Goal: Task Accomplishment & Management: Use online tool/utility

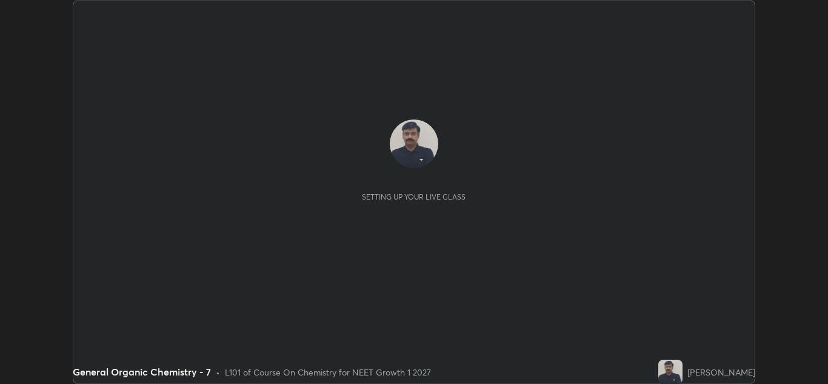
scroll to position [384, 827]
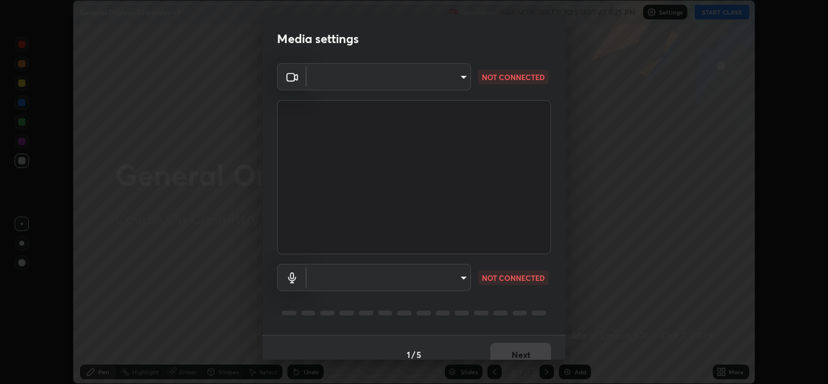
type input "b632b45ffd38abdd59198549972216b0b56846c9a96ca02d214ec0deae62491c"
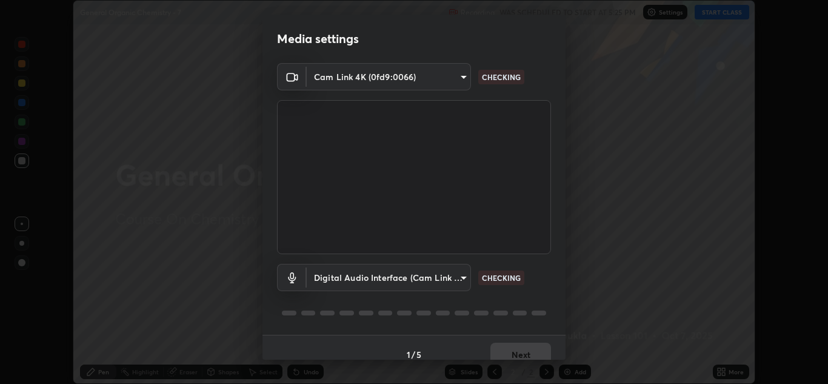
scroll to position [14, 0]
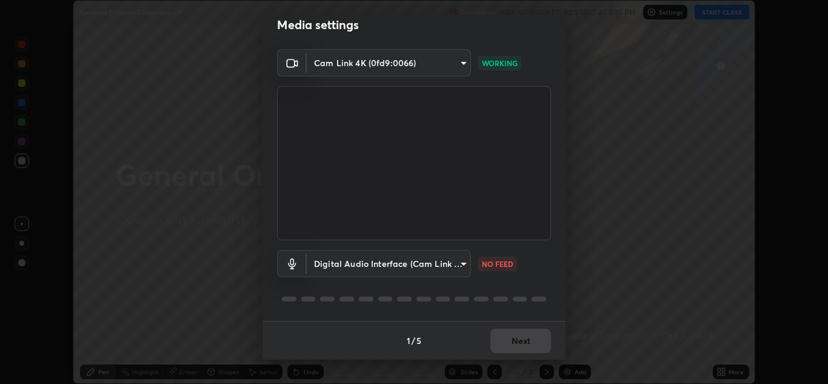
click at [462, 265] on body "Erase all General Organic Chemistry - 7 Recording WAS SCHEDULED TO START AT 5:2…" at bounding box center [414, 192] width 828 height 384
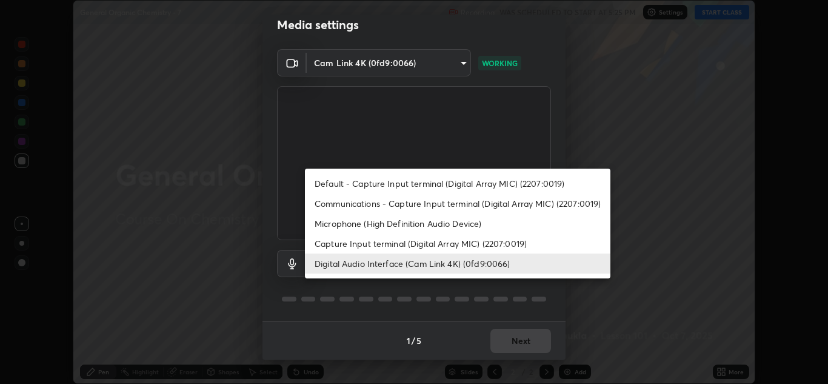
click at [367, 224] on li "Microphone (High Definition Audio Device)" at bounding box center [457, 223] width 305 height 20
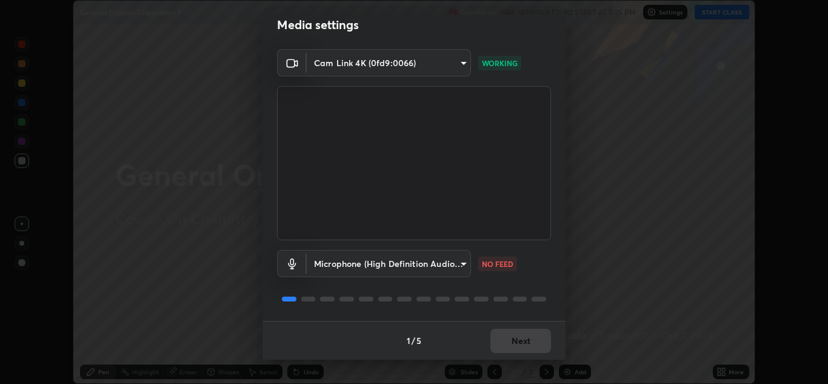
click at [460, 268] on body "Erase all General Organic Chemistry - 7 Recording WAS SCHEDULED TO START AT 5:2…" at bounding box center [414, 192] width 828 height 384
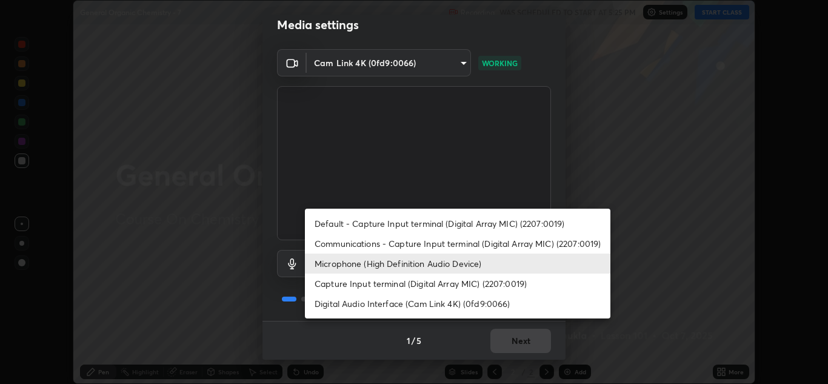
click at [347, 305] on li "Digital Audio Interface (Cam Link 4K) (0fd9:0066)" at bounding box center [457, 303] width 305 height 20
type input "982100a44dc612433311f36baf8083c9f9f1ec29e260bdb0d307f25265b6b0ac"
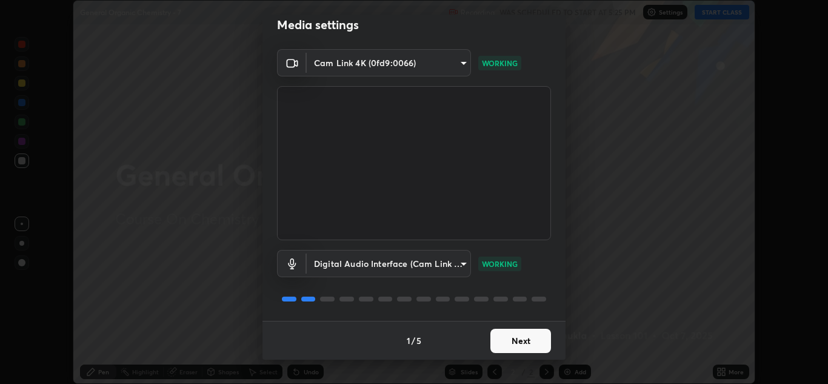
click at [519, 337] on button "Next" at bounding box center [520, 340] width 61 height 24
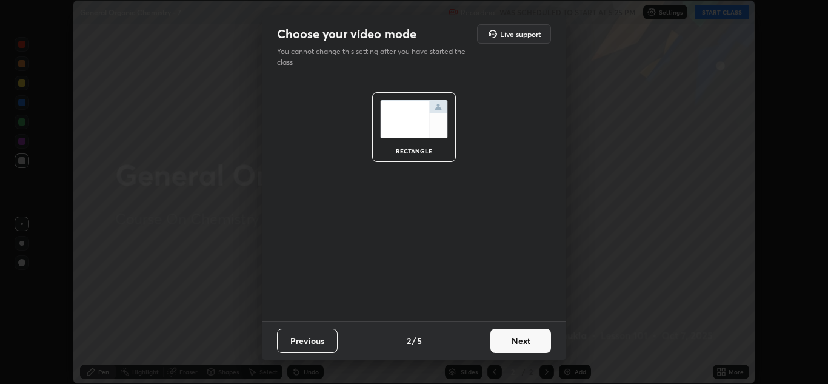
click at [525, 341] on button "Next" at bounding box center [520, 340] width 61 height 24
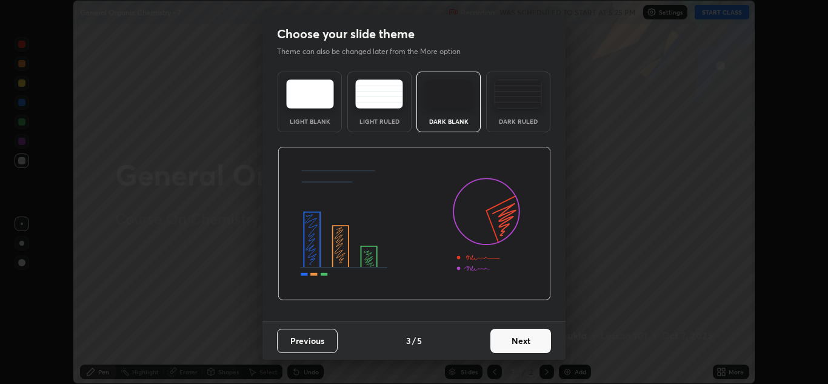
click at [537, 342] on button "Next" at bounding box center [520, 340] width 61 height 24
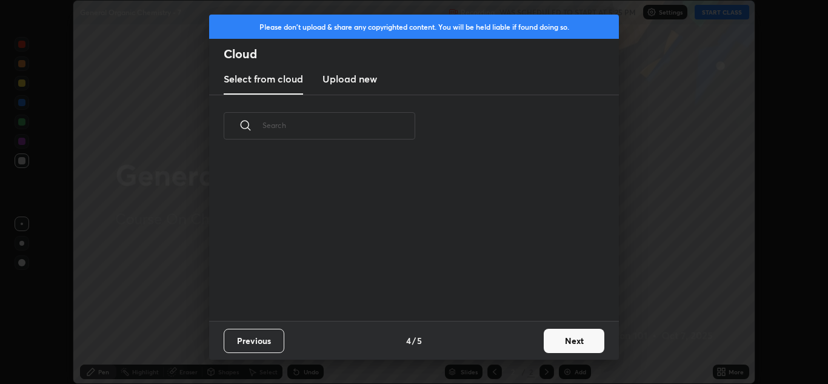
click at [559, 341] on button "Next" at bounding box center [573, 340] width 61 height 24
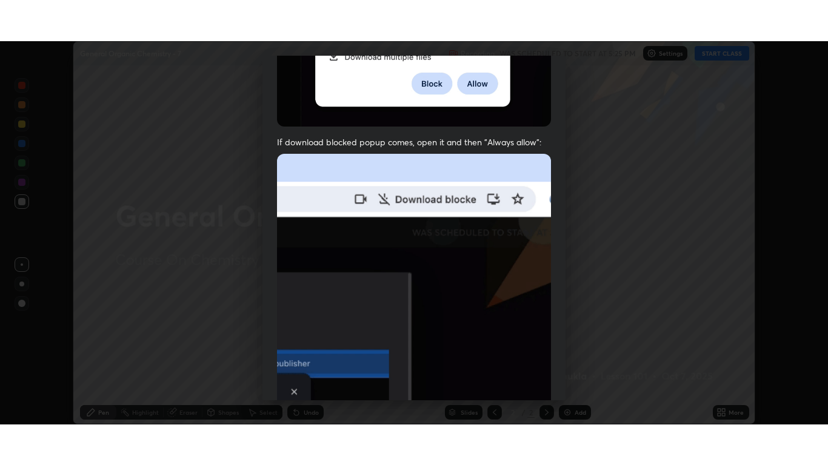
scroll to position [262, 0]
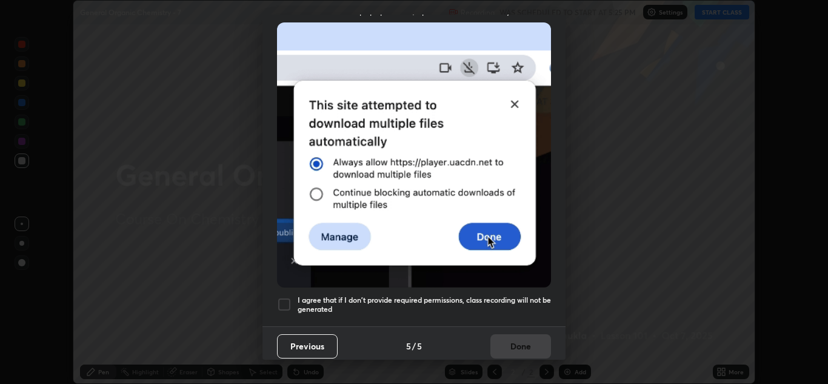
click at [282, 298] on div at bounding box center [284, 304] width 15 height 15
click at [527, 339] on button "Done" at bounding box center [520, 346] width 61 height 24
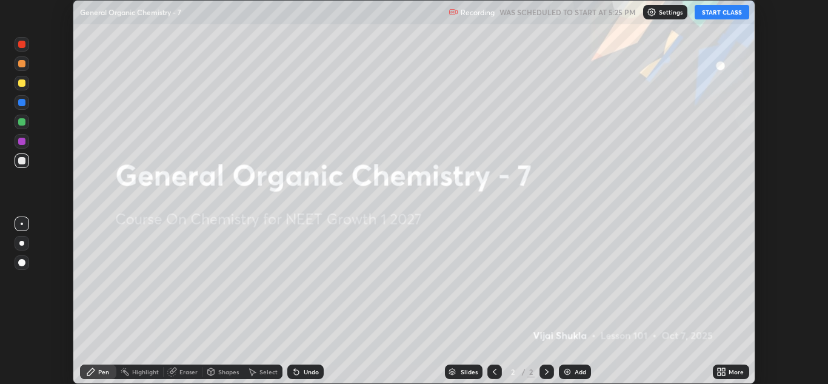
click at [723, 373] on icon at bounding box center [723, 373] width 3 height 3
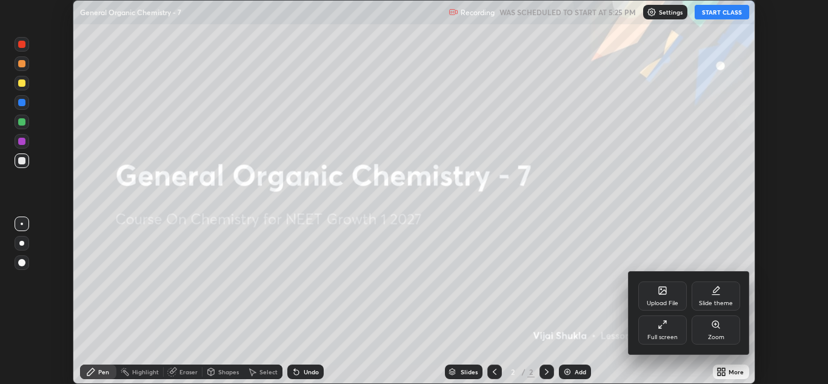
click at [659, 334] on div "Full screen" at bounding box center [662, 337] width 30 height 6
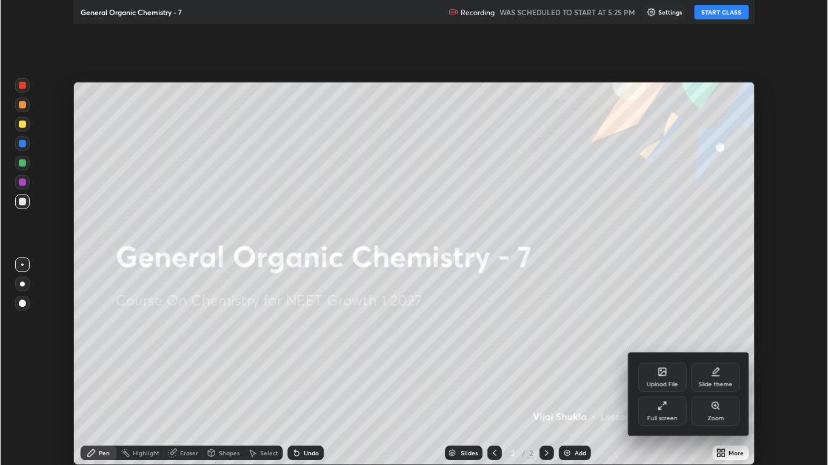
scroll to position [465, 828]
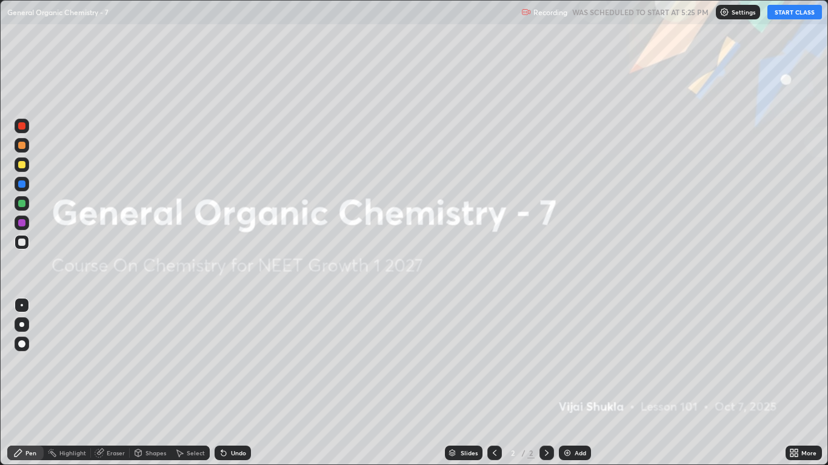
click at [784, 8] on button "START CLASS" at bounding box center [794, 12] width 55 height 15
click at [574, 383] on div "Add" at bounding box center [580, 453] width 12 height 6
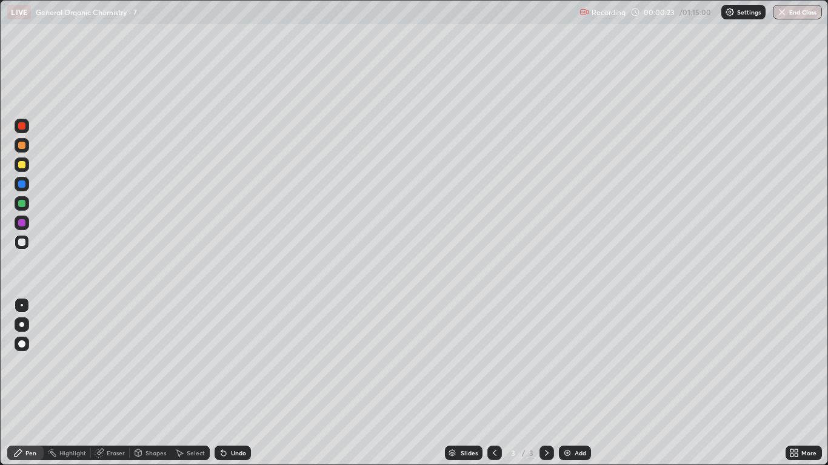
click at [19, 167] on div at bounding box center [21, 164] width 7 height 7
click at [19, 325] on div at bounding box center [22, 324] width 15 height 15
click at [22, 146] on div at bounding box center [21, 145] width 7 height 7
click at [21, 239] on div at bounding box center [21, 242] width 7 height 7
click at [24, 144] on div at bounding box center [21, 145] width 7 height 7
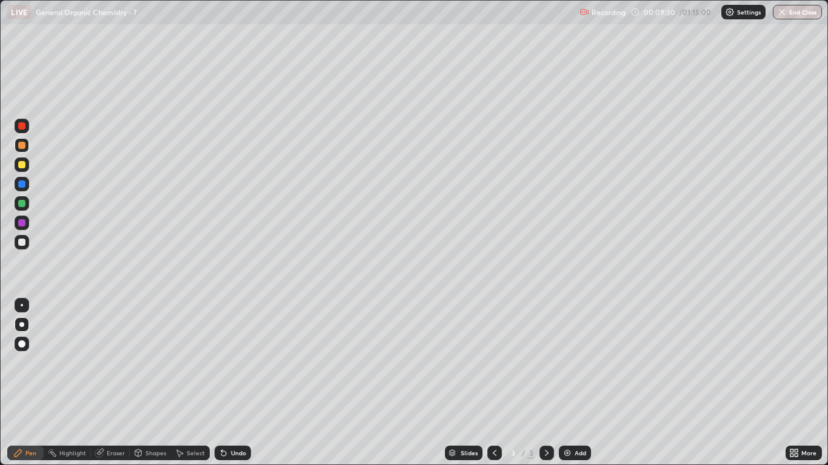
click at [27, 243] on div at bounding box center [22, 242] width 15 height 15
click at [19, 241] on div at bounding box center [21, 242] width 7 height 7
click at [21, 146] on div at bounding box center [21, 145] width 7 height 7
click at [18, 239] on div at bounding box center [22, 242] width 15 height 15
click at [23, 144] on div at bounding box center [21, 145] width 7 height 7
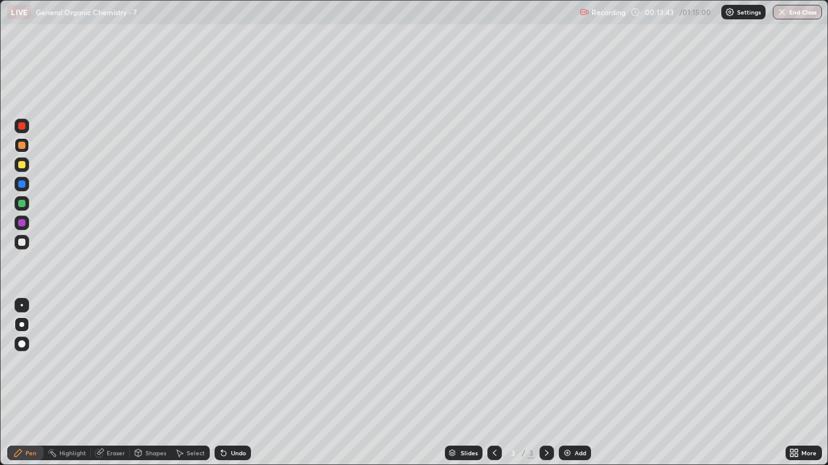
click at [20, 237] on div at bounding box center [22, 242] width 15 height 15
click at [19, 204] on div at bounding box center [21, 203] width 7 height 7
click at [22, 146] on div at bounding box center [21, 145] width 7 height 7
click at [22, 246] on div at bounding box center [22, 242] width 15 height 15
click at [545, 383] on icon at bounding box center [547, 453] width 10 height 10
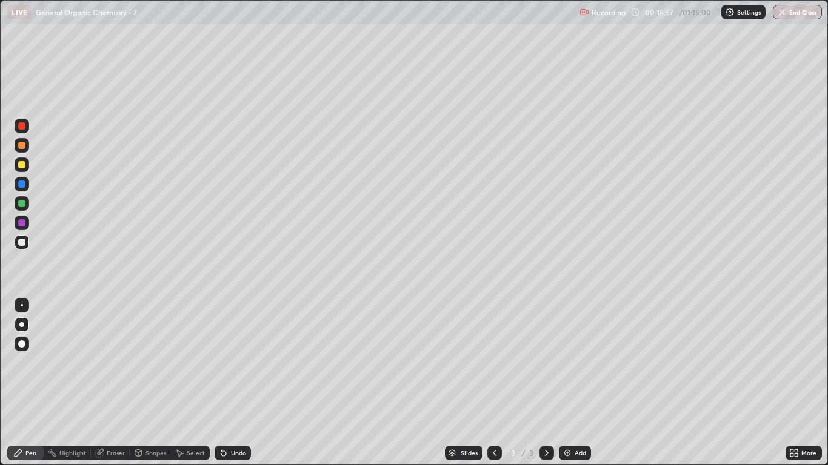
click at [574, 383] on div "Add" at bounding box center [580, 453] width 12 height 6
click at [21, 248] on div at bounding box center [22, 242] width 15 height 15
click at [24, 147] on div at bounding box center [21, 145] width 7 height 7
click at [24, 246] on div at bounding box center [22, 242] width 15 height 15
click at [22, 164] on div at bounding box center [21, 164] width 7 height 7
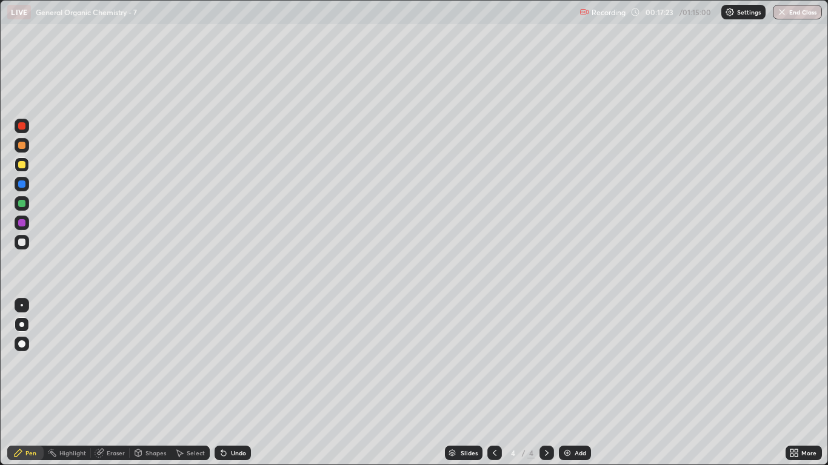
click at [24, 147] on div at bounding box center [21, 145] width 7 height 7
click at [22, 206] on div at bounding box center [21, 203] width 7 height 7
click at [116, 383] on div "Eraser" at bounding box center [110, 453] width 39 height 15
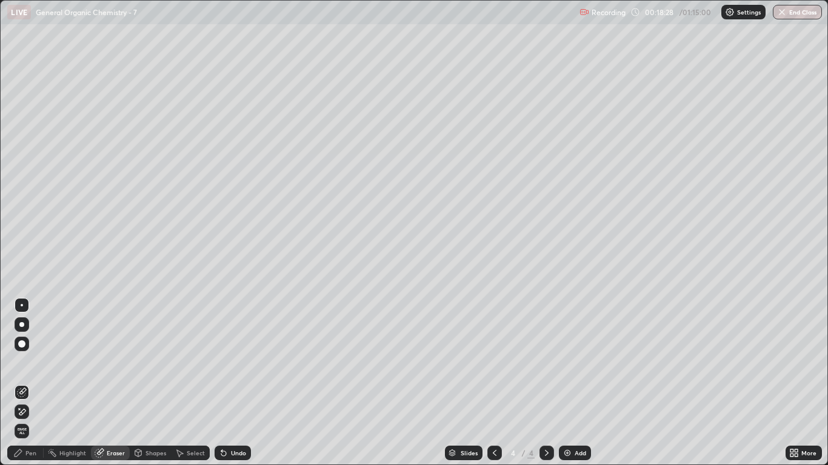
click at [33, 383] on div "Pen" at bounding box center [25, 453] width 36 height 15
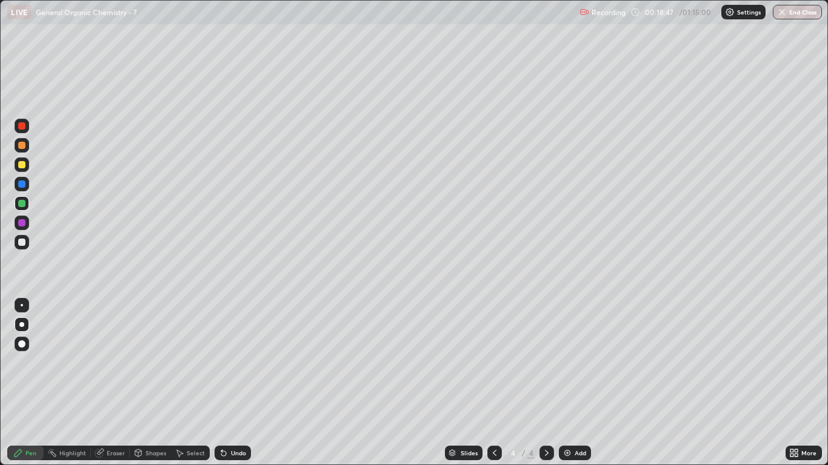
click at [20, 242] on div at bounding box center [21, 242] width 7 height 7
click at [22, 145] on div at bounding box center [21, 145] width 7 height 7
click at [26, 171] on div at bounding box center [22, 165] width 15 height 15
click at [21, 167] on div at bounding box center [21, 164] width 7 height 7
click at [23, 242] on div at bounding box center [21, 242] width 7 height 7
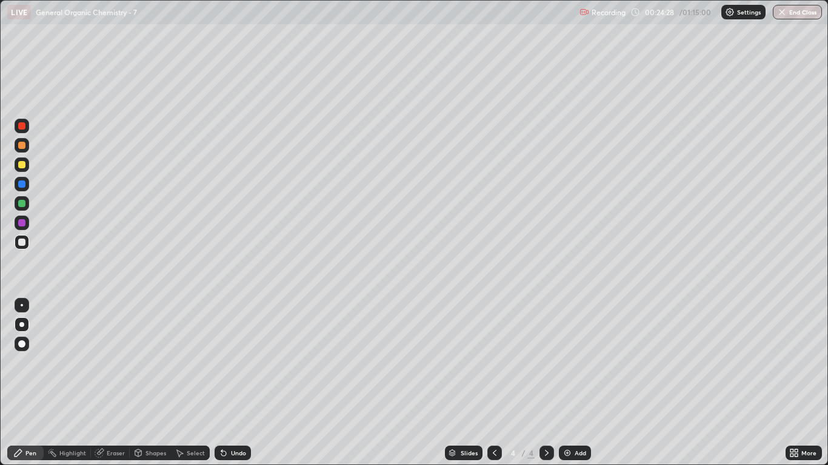
click at [22, 145] on div at bounding box center [21, 145] width 7 height 7
click at [573, 383] on div "Add" at bounding box center [575, 453] width 32 height 15
click at [22, 244] on div at bounding box center [21, 242] width 7 height 7
click at [22, 146] on div at bounding box center [21, 145] width 7 height 7
click at [23, 146] on div at bounding box center [21, 145] width 7 height 7
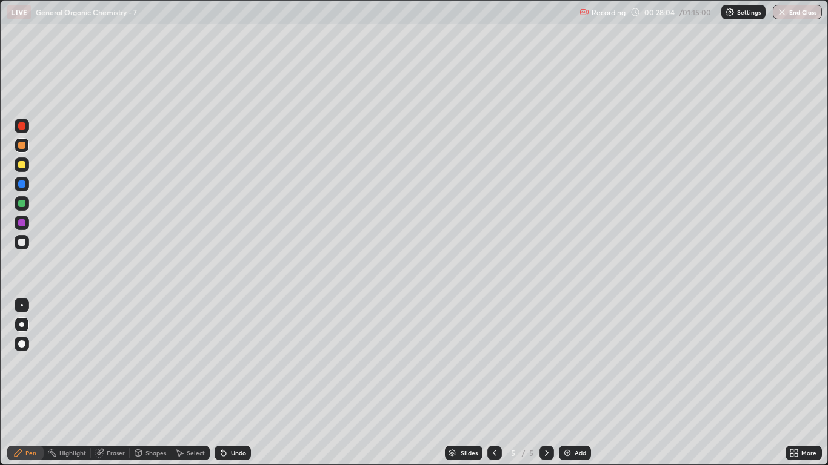
click at [22, 167] on div at bounding box center [21, 164] width 7 height 7
click at [115, 383] on div "Eraser" at bounding box center [116, 453] width 18 height 6
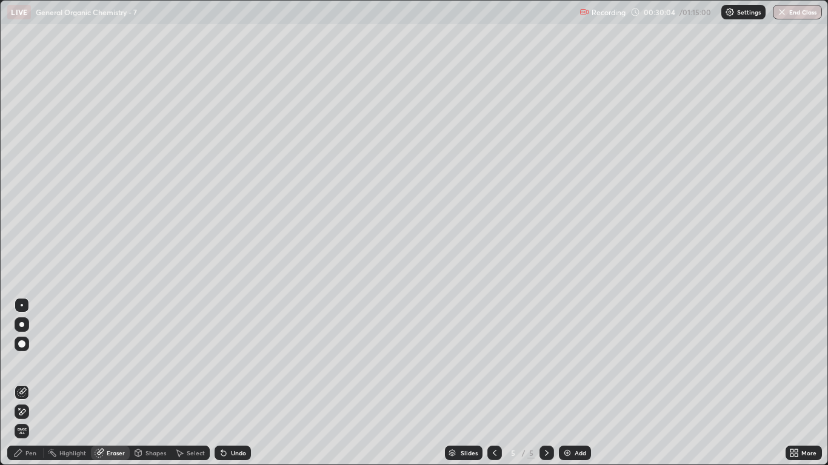
click at [39, 383] on div "Pen" at bounding box center [25, 453] width 36 height 15
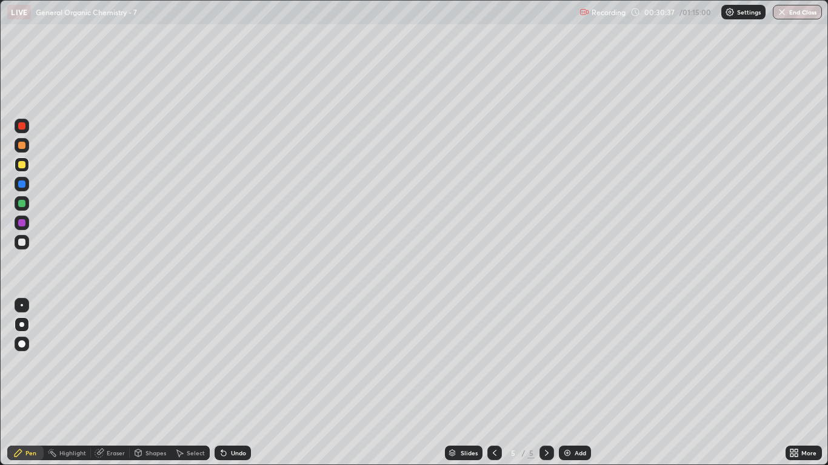
click at [21, 243] on div at bounding box center [21, 242] width 7 height 7
click at [22, 145] on div at bounding box center [21, 145] width 7 height 7
click at [546, 383] on icon at bounding box center [547, 453] width 10 height 10
click at [572, 383] on div "Add" at bounding box center [575, 453] width 32 height 15
click at [27, 244] on div at bounding box center [22, 242] width 15 height 15
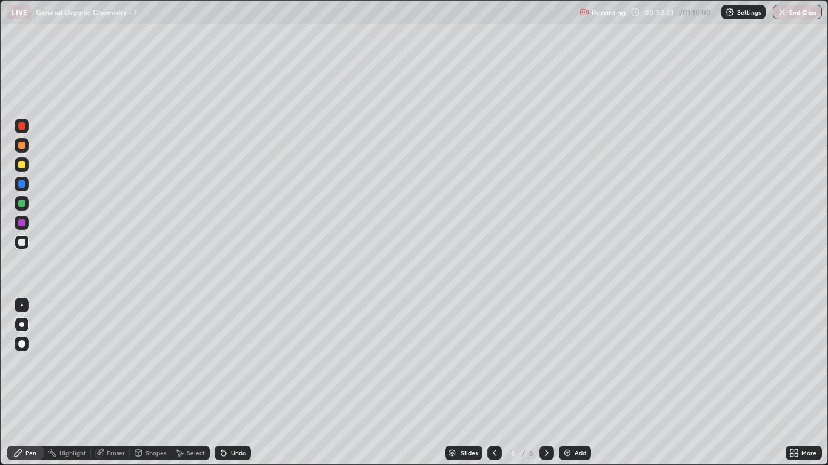
click at [112, 383] on div "Eraser" at bounding box center [110, 453] width 39 height 15
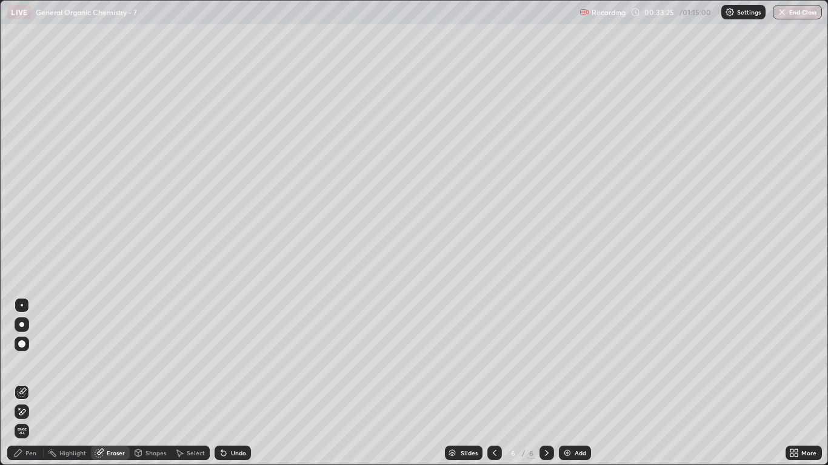
click at [32, 383] on div "Pen" at bounding box center [25, 453] width 36 height 15
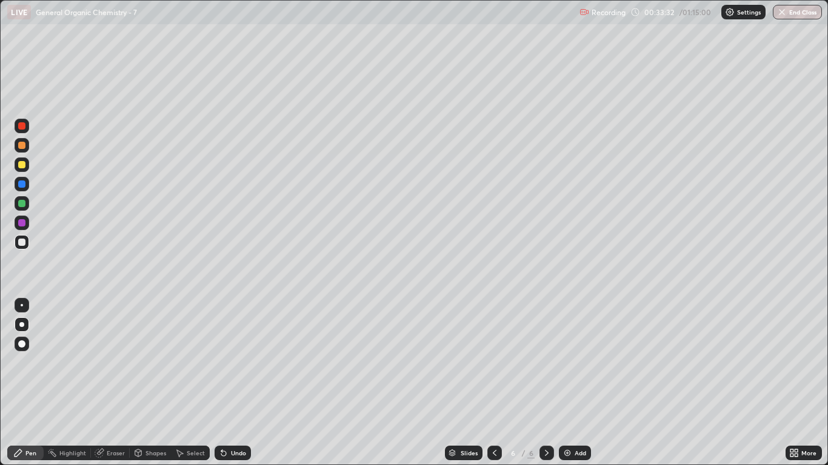
click at [22, 147] on div at bounding box center [21, 145] width 7 height 7
click at [24, 242] on div at bounding box center [21, 242] width 7 height 7
click at [25, 164] on div at bounding box center [21, 164] width 7 height 7
click at [118, 383] on div "Eraser" at bounding box center [110, 453] width 39 height 15
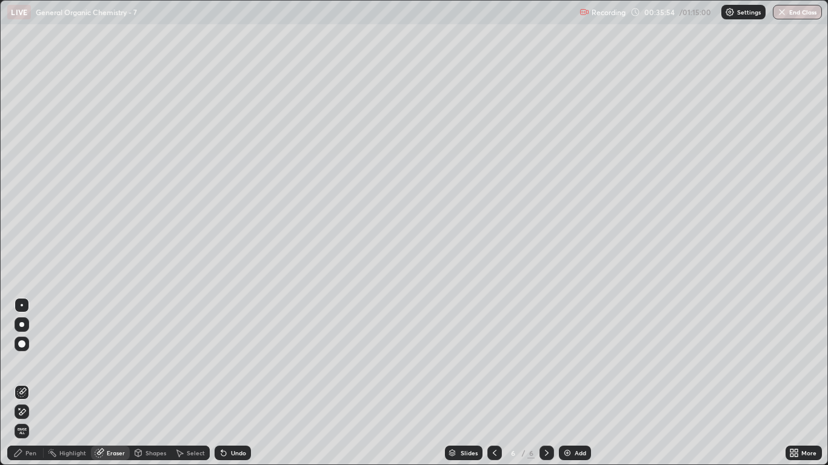
click at [37, 383] on div "Pen" at bounding box center [25, 453] width 36 height 15
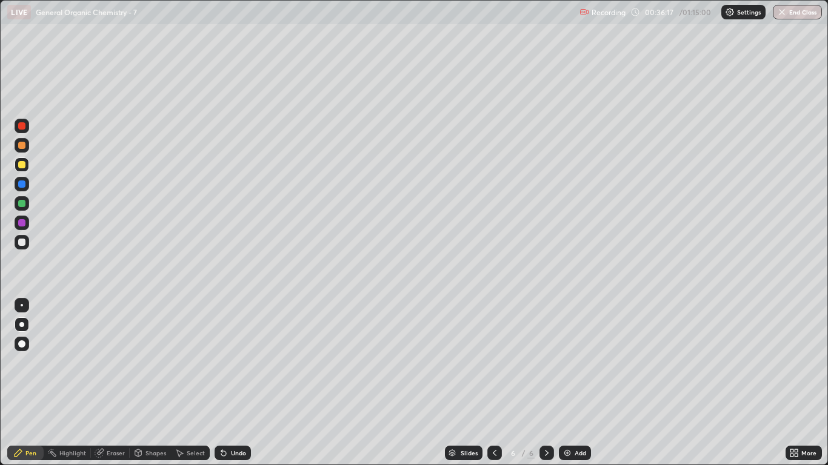
click at [21, 242] on div at bounding box center [21, 242] width 7 height 7
click at [21, 165] on div at bounding box center [21, 164] width 7 height 7
click at [115, 383] on div "Eraser" at bounding box center [116, 453] width 18 height 6
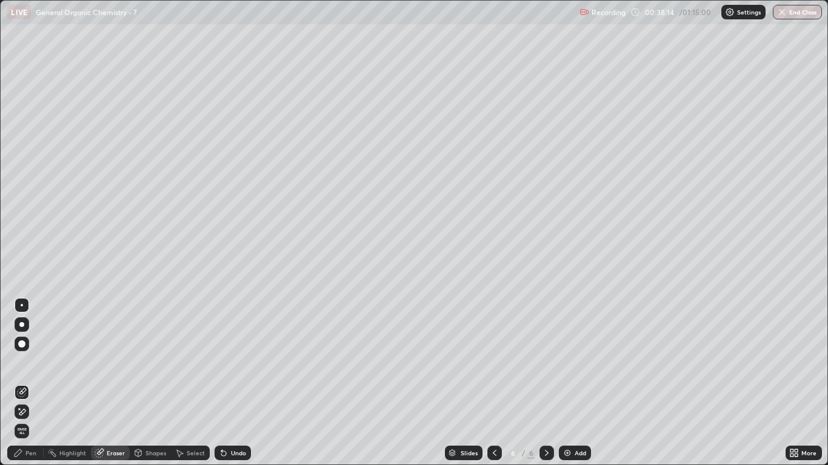
click at [32, 383] on div "Pen" at bounding box center [30, 453] width 11 height 6
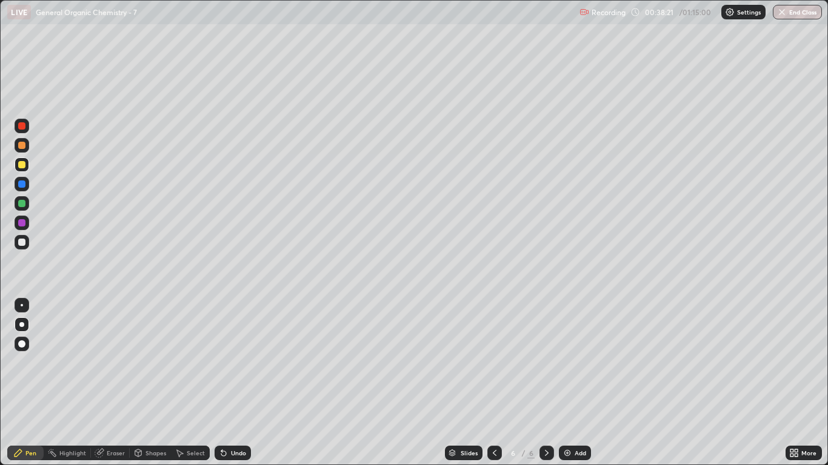
click at [22, 144] on div at bounding box center [21, 145] width 7 height 7
click at [542, 383] on icon at bounding box center [547, 453] width 10 height 10
click at [571, 383] on img at bounding box center [567, 453] width 10 height 10
click at [22, 167] on div at bounding box center [21, 164] width 7 height 7
click at [110, 383] on div "Eraser" at bounding box center [116, 453] width 18 height 6
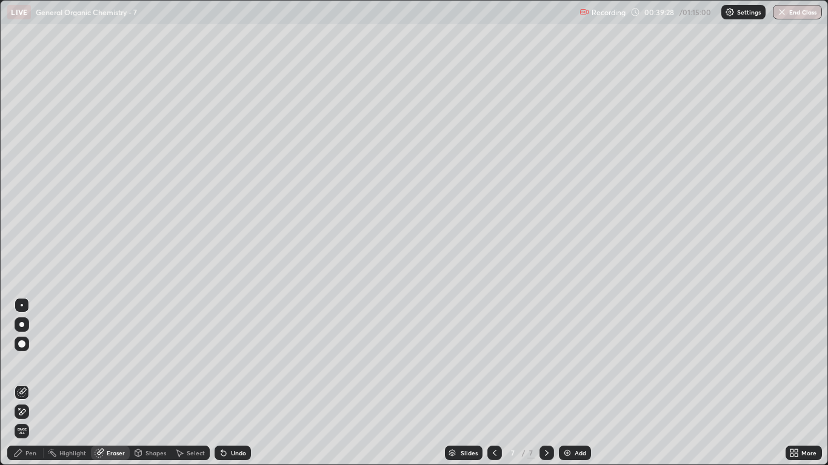
click at [25, 383] on div "Pen" at bounding box center [25, 453] width 36 height 15
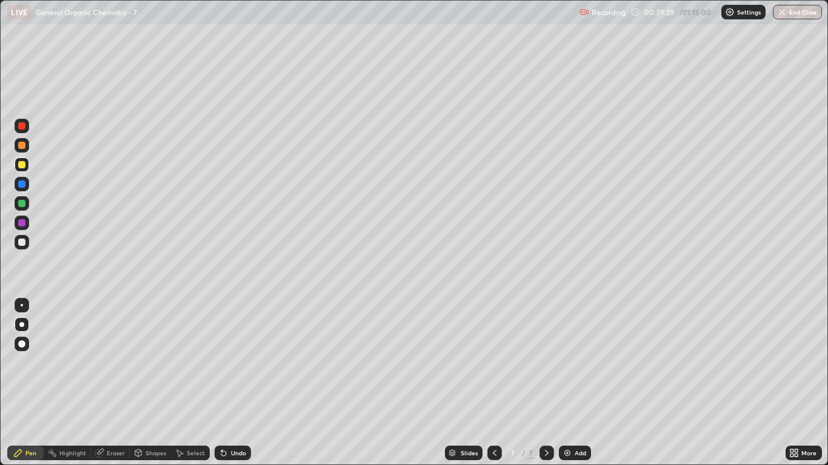
click at [23, 244] on div at bounding box center [21, 242] width 7 height 7
click at [28, 147] on div at bounding box center [22, 145] width 15 height 15
click at [22, 246] on div at bounding box center [22, 242] width 15 height 15
click at [22, 146] on div at bounding box center [21, 145] width 7 height 7
click at [24, 167] on div at bounding box center [21, 164] width 7 height 7
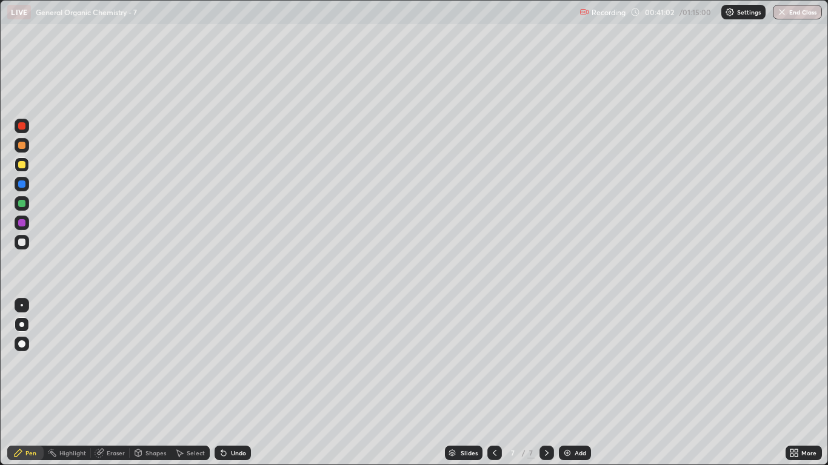
click at [24, 242] on div at bounding box center [21, 242] width 7 height 7
click at [23, 242] on div at bounding box center [21, 242] width 7 height 7
click at [24, 147] on div at bounding box center [21, 145] width 7 height 7
click at [24, 245] on div at bounding box center [21, 242] width 7 height 7
click at [122, 383] on div "Eraser" at bounding box center [116, 453] width 18 height 6
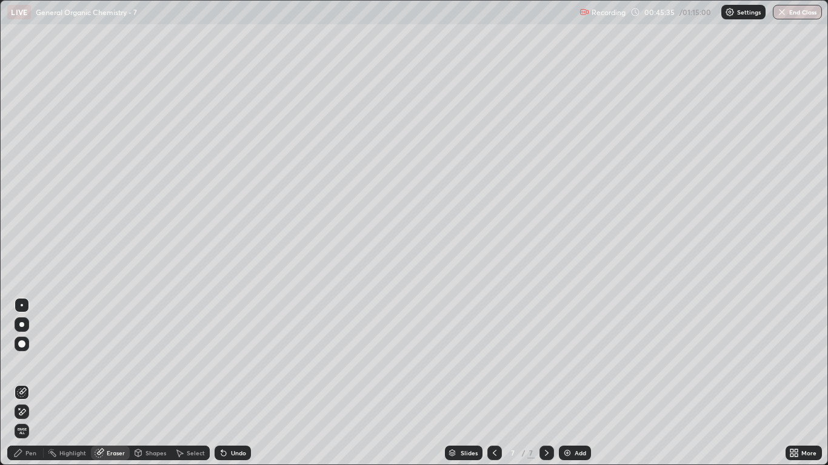
click at [30, 383] on div "Pen" at bounding box center [30, 453] width 11 height 6
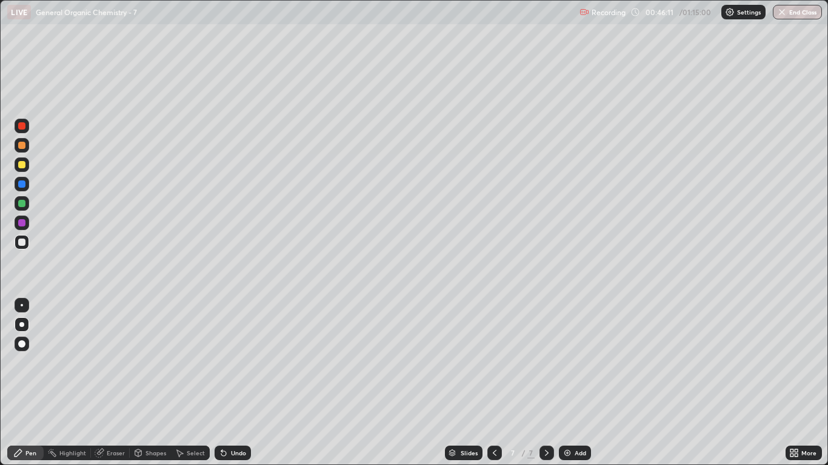
click at [567, 383] on img at bounding box center [567, 453] width 10 height 10
click at [25, 244] on div at bounding box center [22, 242] width 15 height 15
click at [114, 383] on div "Eraser" at bounding box center [110, 453] width 39 height 15
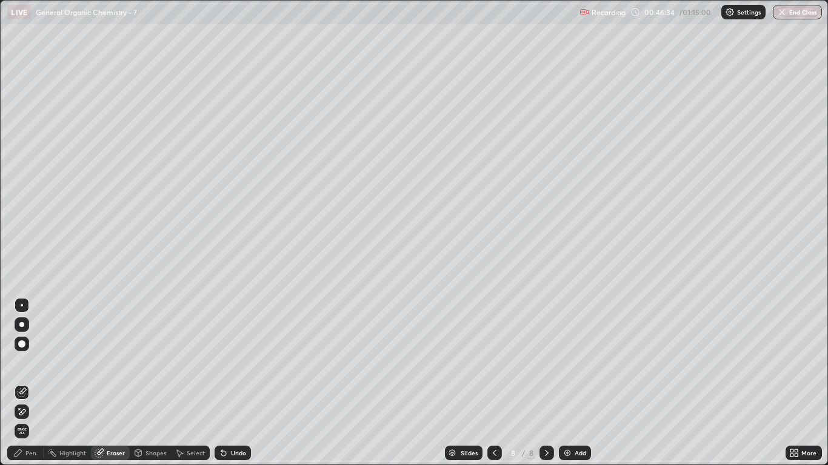
click at [35, 383] on div "Pen" at bounding box center [25, 453] width 36 height 15
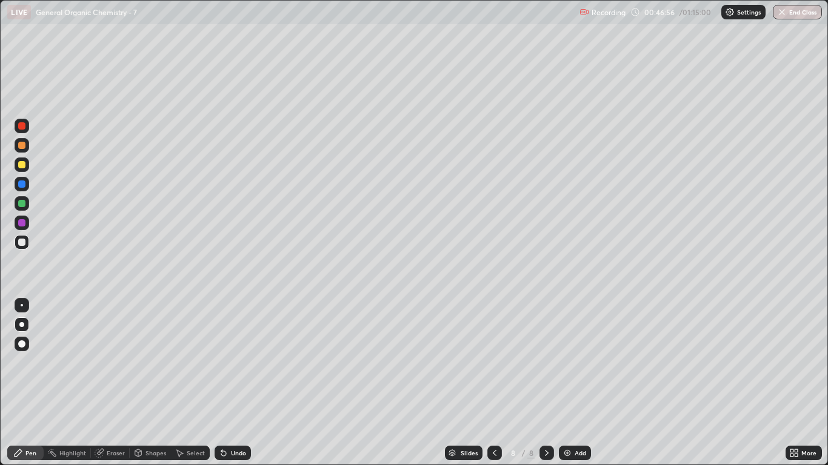
click at [22, 148] on div at bounding box center [21, 145] width 7 height 7
click at [21, 167] on div at bounding box center [21, 164] width 7 height 7
click at [22, 239] on div at bounding box center [21, 242] width 7 height 7
click at [116, 383] on div "Eraser" at bounding box center [110, 453] width 39 height 15
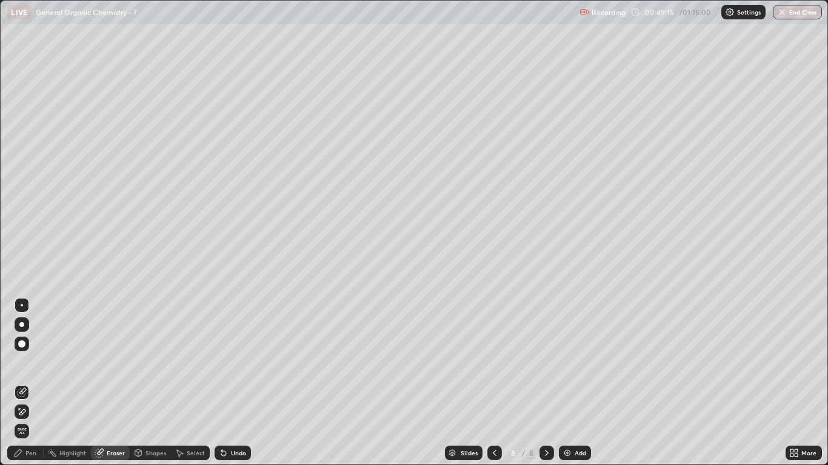
click at [32, 383] on div "Pen" at bounding box center [25, 453] width 36 height 15
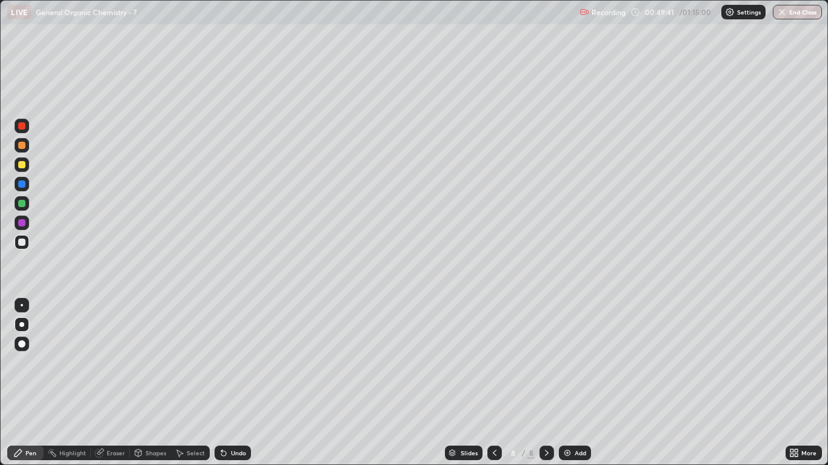
click at [572, 383] on div "Add" at bounding box center [575, 453] width 32 height 15
click at [24, 147] on div at bounding box center [21, 145] width 7 height 7
click at [24, 241] on div at bounding box center [21, 242] width 7 height 7
click at [116, 383] on div "Eraser" at bounding box center [110, 453] width 39 height 15
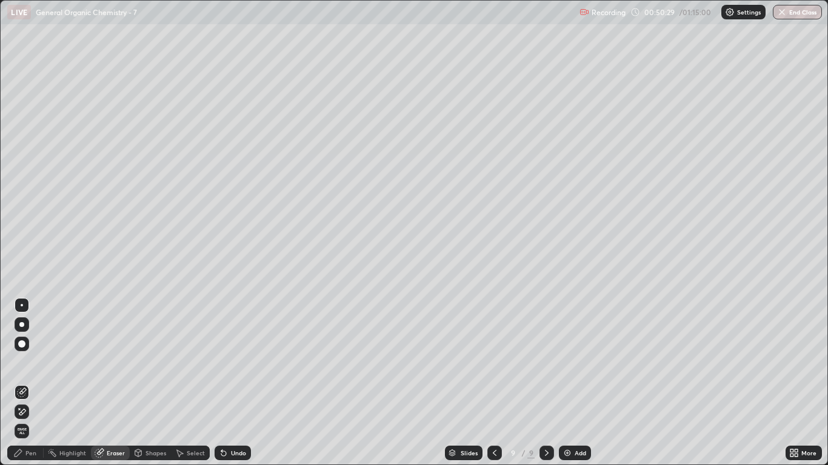
click at [32, 383] on div "Pen" at bounding box center [30, 453] width 11 height 6
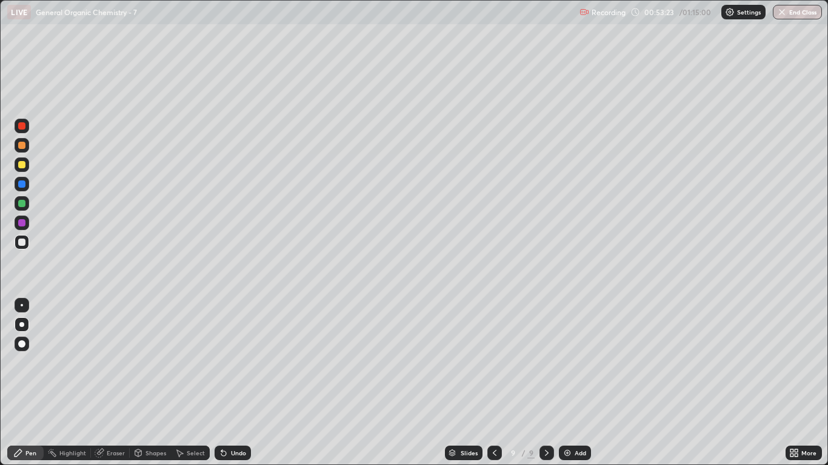
click at [27, 146] on div at bounding box center [22, 145] width 15 height 15
click at [21, 244] on div at bounding box center [21, 242] width 7 height 7
click at [23, 148] on div at bounding box center [21, 145] width 7 height 7
click at [23, 241] on div at bounding box center [21, 242] width 7 height 7
click at [22, 205] on div at bounding box center [21, 203] width 7 height 7
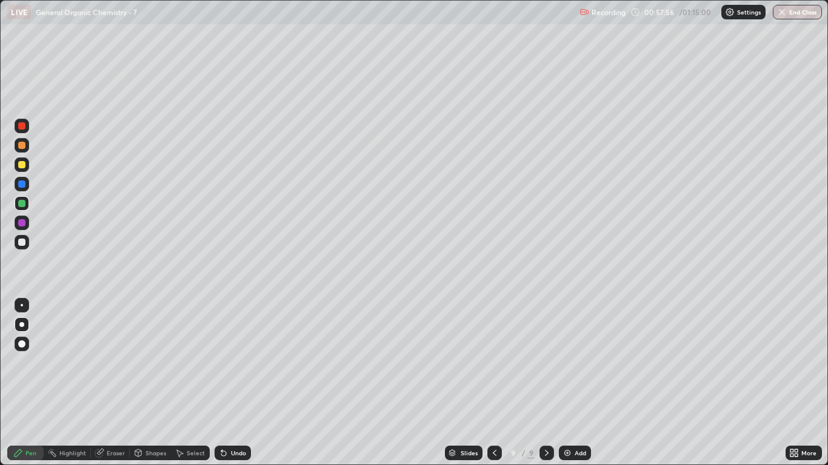
click at [24, 167] on div at bounding box center [21, 164] width 7 height 7
click at [575, 383] on div "Add" at bounding box center [580, 453] width 12 height 6
click at [19, 242] on div at bounding box center [21, 242] width 7 height 7
click at [114, 383] on div "Eraser" at bounding box center [110, 453] width 39 height 15
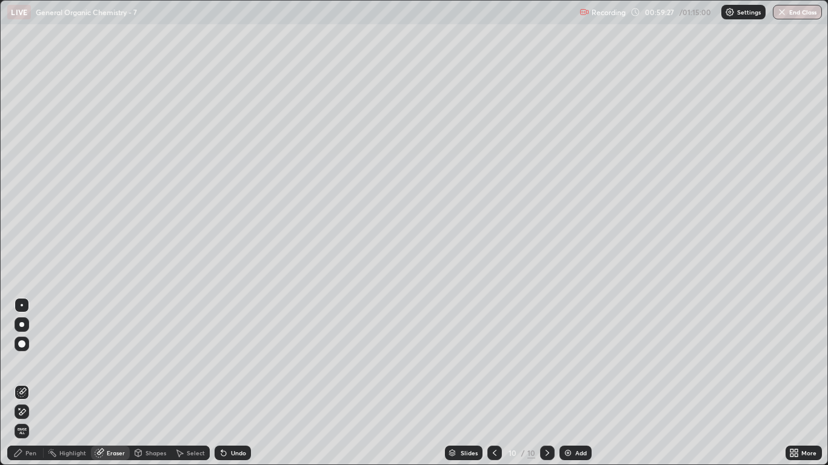
click at [32, 383] on div "Pen" at bounding box center [30, 453] width 11 height 6
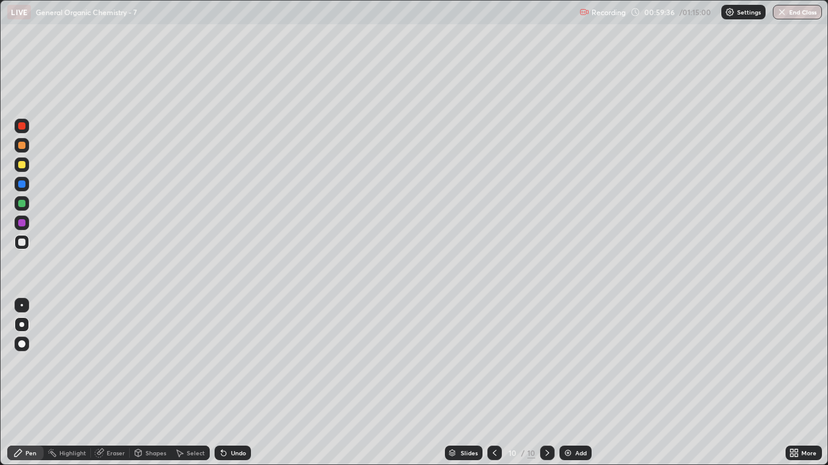
click at [22, 144] on div at bounding box center [21, 145] width 7 height 7
click at [19, 242] on div at bounding box center [21, 242] width 7 height 7
click at [25, 147] on div at bounding box center [21, 145] width 7 height 7
click at [23, 165] on div at bounding box center [21, 164] width 7 height 7
click at [565, 383] on img at bounding box center [568, 453] width 10 height 10
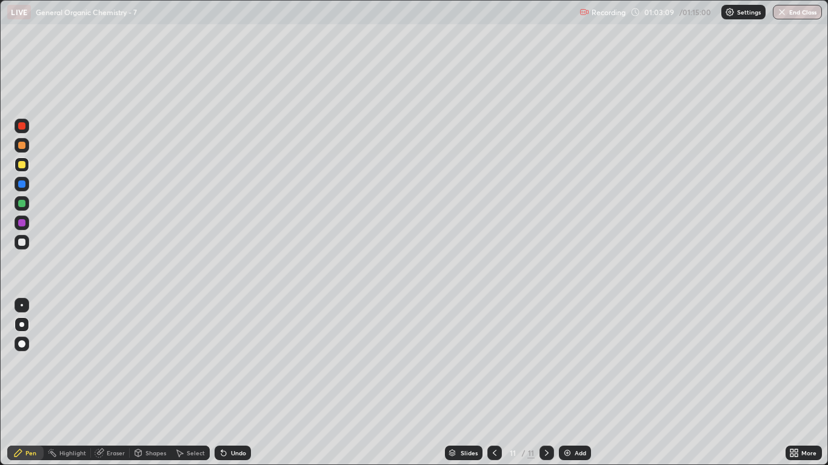
click at [25, 244] on div at bounding box center [21, 242] width 7 height 7
click at [20, 243] on div at bounding box center [21, 242] width 7 height 7
click at [24, 148] on div at bounding box center [21, 145] width 7 height 7
click at [116, 383] on div "Eraser" at bounding box center [110, 453] width 39 height 15
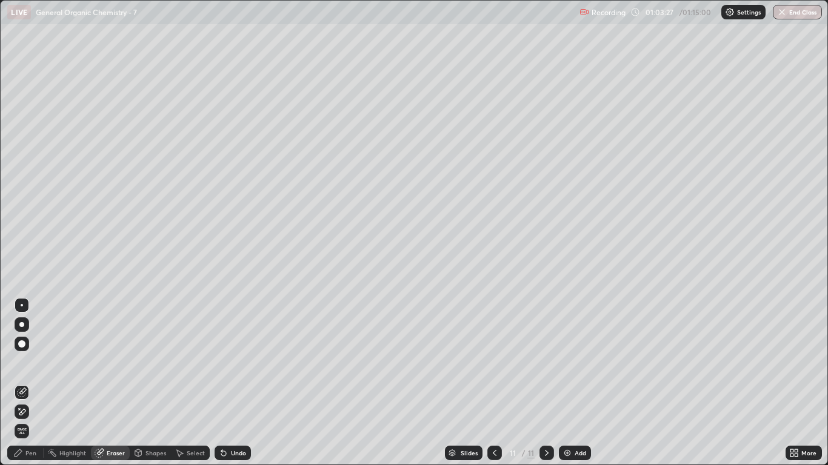
click at [34, 383] on div "Pen" at bounding box center [25, 453] width 36 height 15
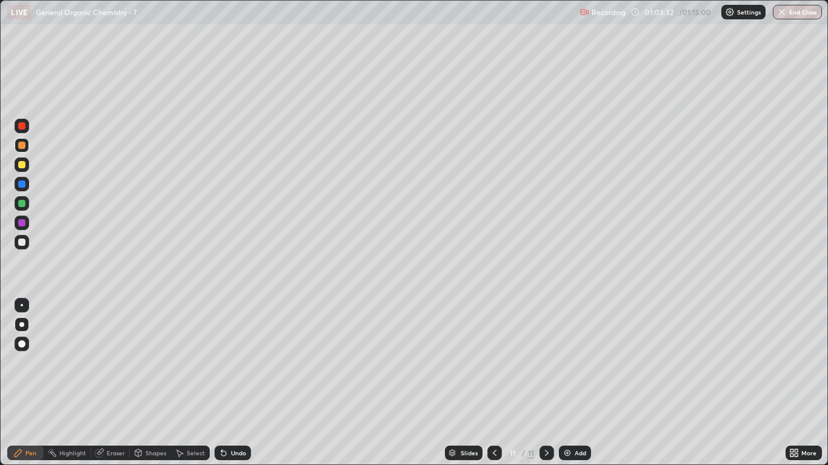
click at [24, 244] on div at bounding box center [21, 242] width 7 height 7
click at [22, 147] on div at bounding box center [21, 145] width 7 height 7
click at [25, 244] on div at bounding box center [21, 242] width 7 height 7
click at [26, 151] on div at bounding box center [22, 145] width 15 height 15
click at [24, 244] on div at bounding box center [21, 242] width 7 height 7
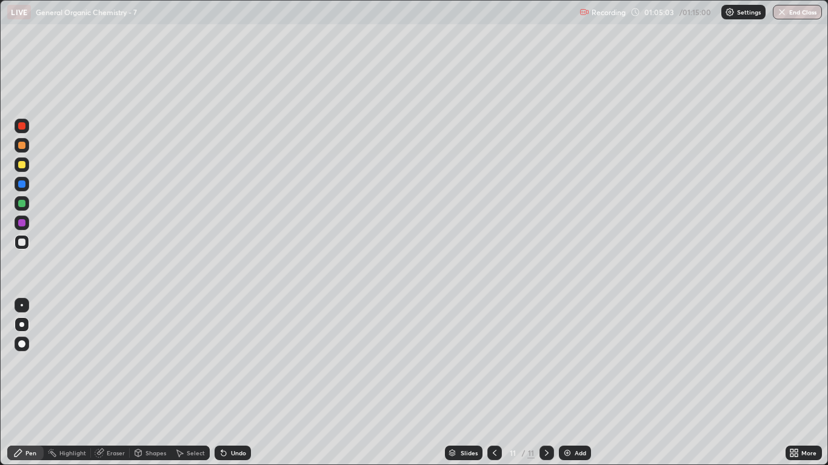
click at [21, 148] on div at bounding box center [21, 145] width 7 height 7
click at [20, 240] on div at bounding box center [21, 242] width 7 height 7
click at [22, 148] on div at bounding box center [21, 145] width 7 height 7
click at [21, 144] on div at bounding box center [21, 145] width 7 height 7
click at [20, 168] on div at bounding box center [21, 164] width 7 height 7
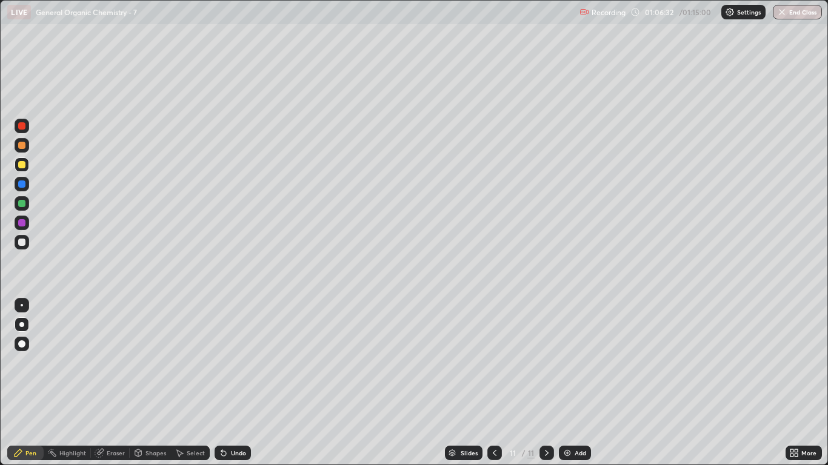
click at [18, 245] on div at bounding box center [21, 242] width 7 height 7
click at [25, 171] on div at bounding box center [22, 165] width 15 height 15
click at [568, 383] on img at bounding box center [567, 453] width 10 height 10
click at [22, 245] on div at bounding box center [21, 242] width 7 height 7
click at [23, 164] on div at bounding box center [21, 164] width 7 height 7
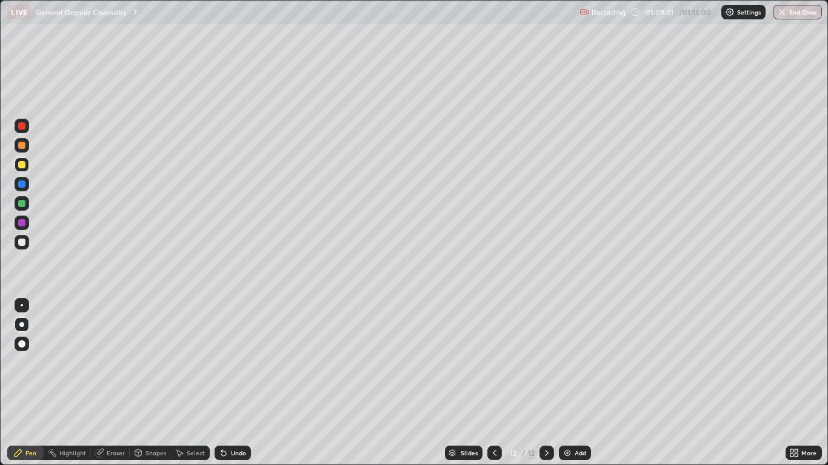
click at [22, 242] on div at bounding box center [21, 242] width 7 height 7
click at [799, 8] on button "End Class" at bounding box center [798, 12] width 48 height 15
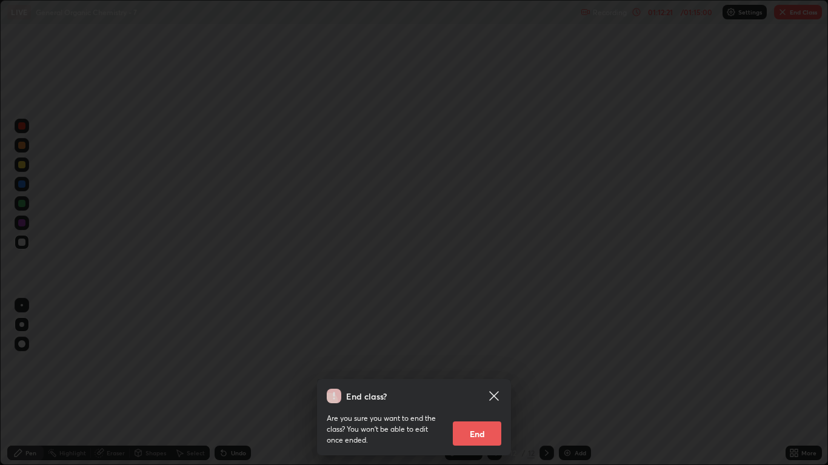
click at [478, 383] on button "End" at bounding box center [477, 434] width 48 height 24
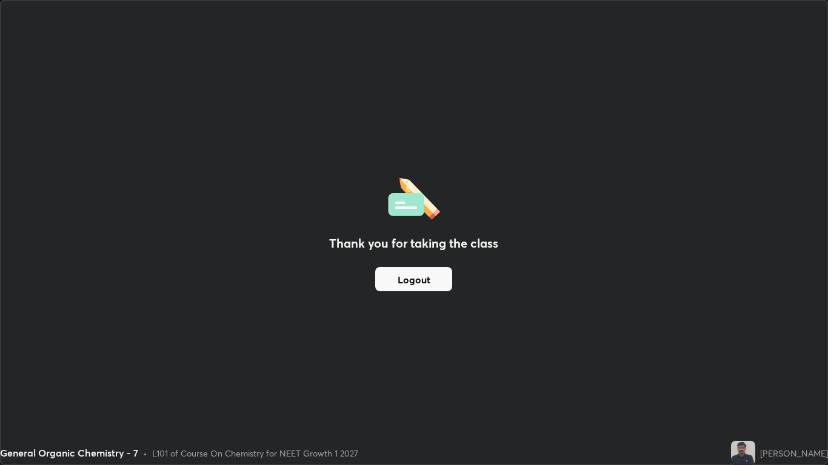
click at [818, 50] on div "Thank you for taking the class Logout" at bounding box center [414, 233] width 826 height 464
click at [783, 383] on div "Thank you for taking the class Logout" at bounding box center [414, 233] width 826 height 464
click at [774, 383] on div "Thank you for taking the class Logout" at bounding box center [414, 233] width 826 height 464
click at [773, 383] on div "Thank you for taking the class Logout" at bounding box center [414, 233] width 826 height 464
click at [800, 383] on div "[PERSON_NAME]" at bounding box center [794, 453] width 68 height 13
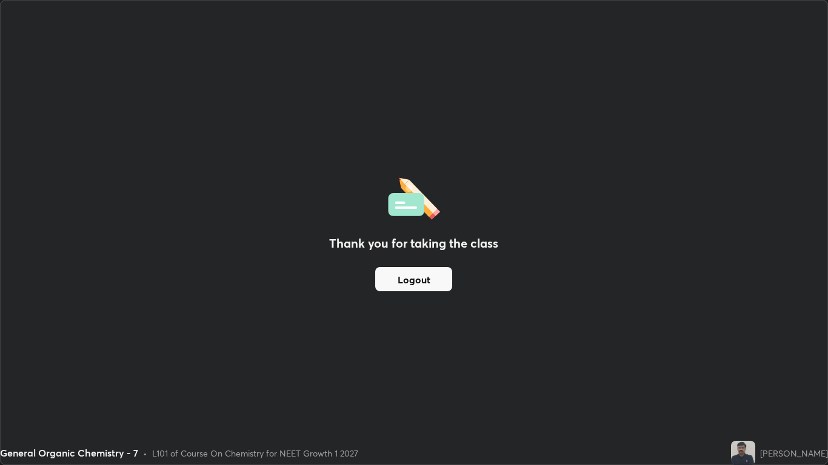
click at [785, 63] on div "Thank you for taking the class Logout" at bounding box center [414, 233] width 826 height 464
click at [418, 280] on button "Logout" at bounding box center [413, 279] width 77 height 24
